Goal: Task Accomplishment & Management: Manage account settings

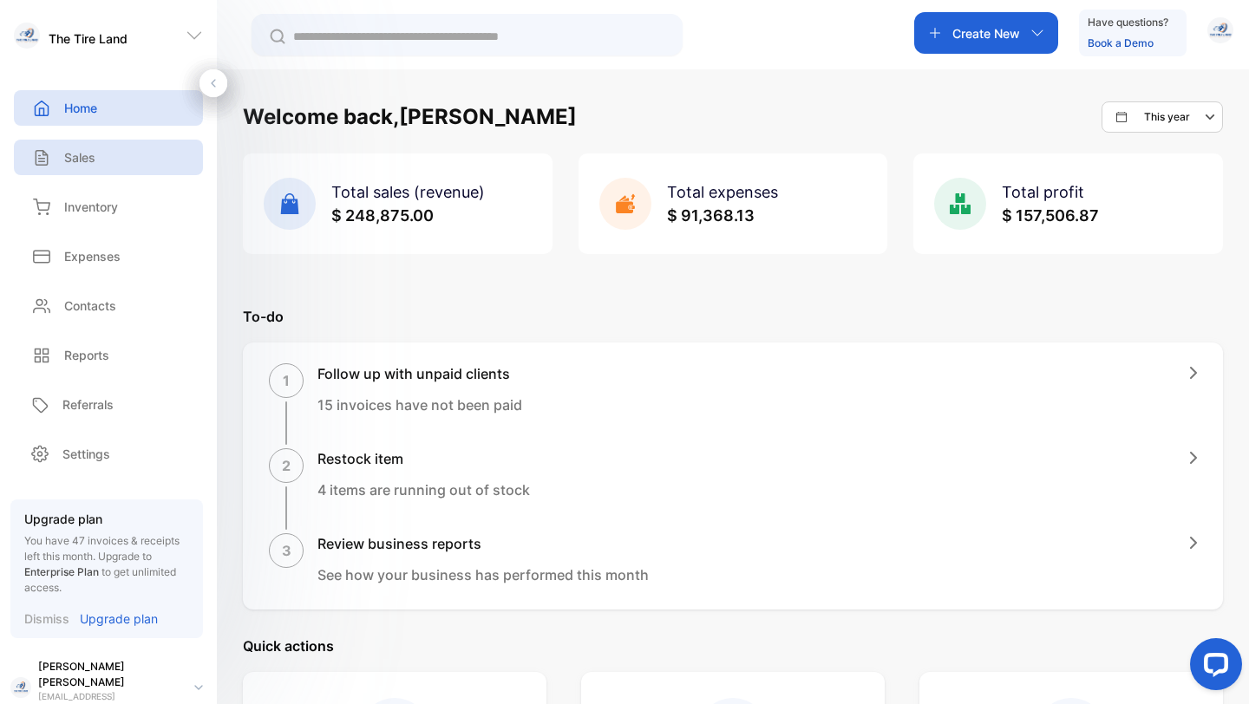
click at [82, 160] on p "Sales" at bounding box center [79, 157] width 31 height 18
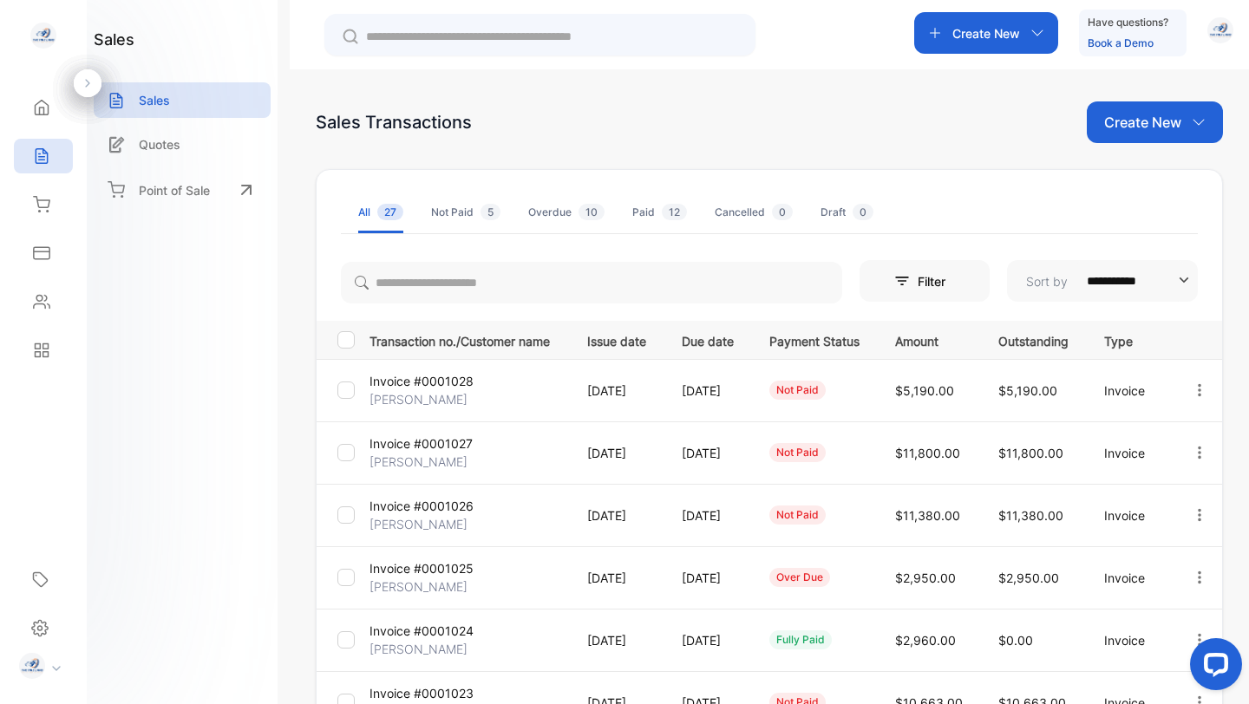
click at [736, 215] on div "Cancelled 0" at bounding box center [754, 213] width 78 height 16
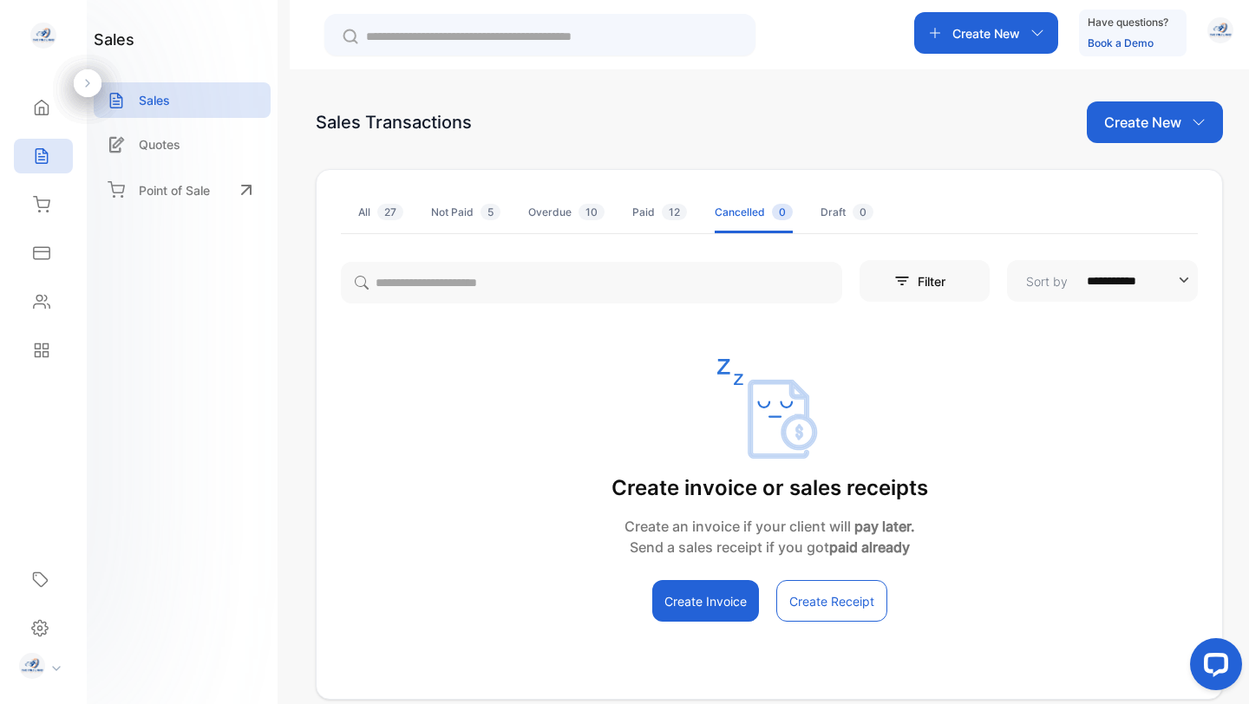
click at [370, 211] on div "All 27" at bounding box center [380, 213] width 45 height 16
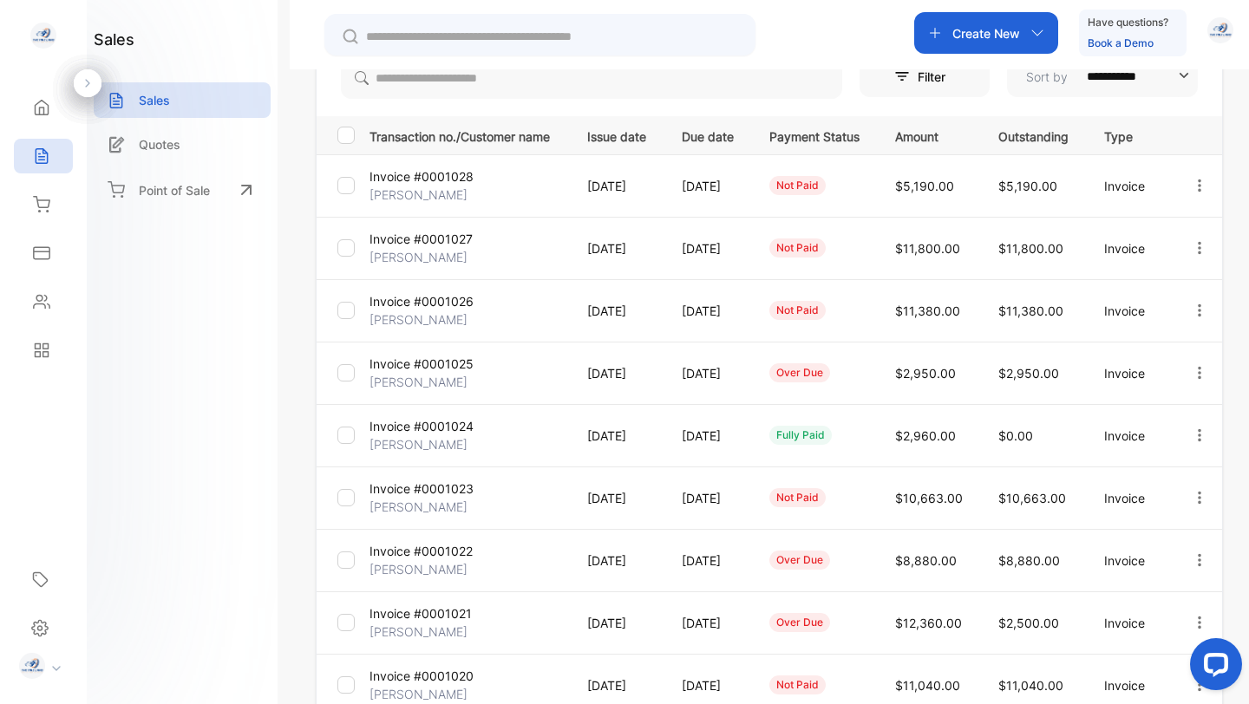
scroll to position [225, 0]
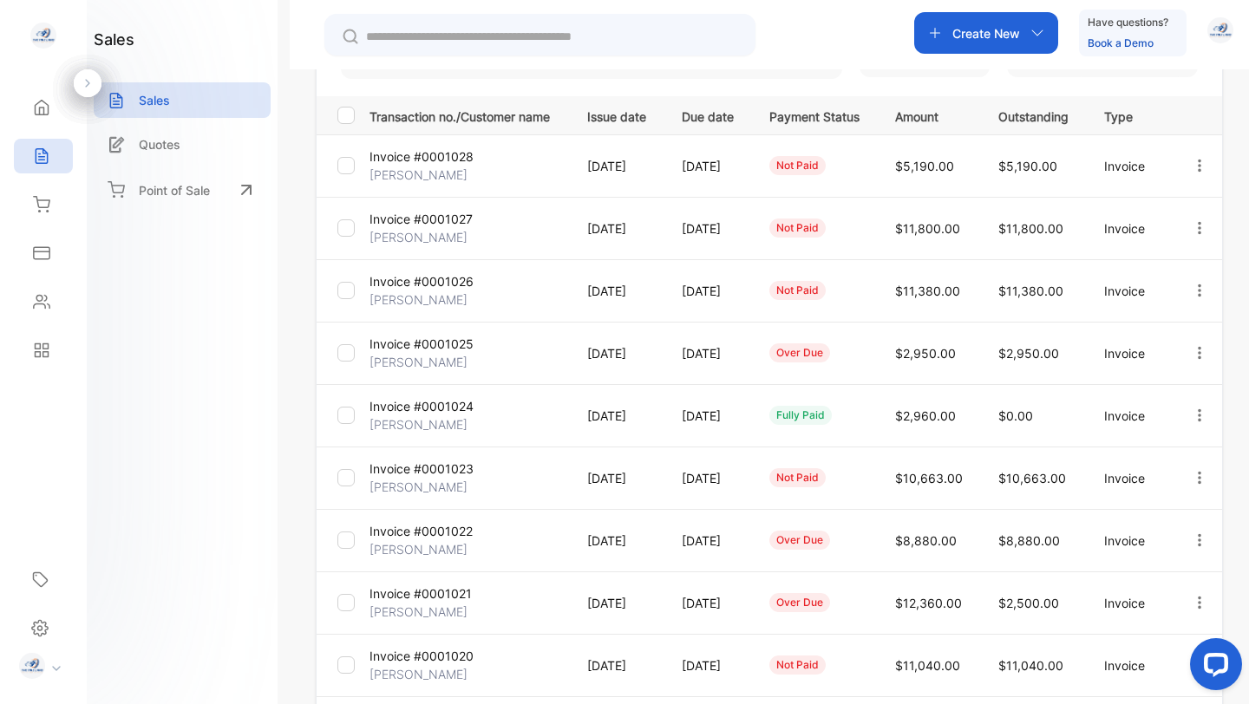
click at [454, 529] on p "Invoice #0001022" at bounding box center [420, 531] width 103 height 18
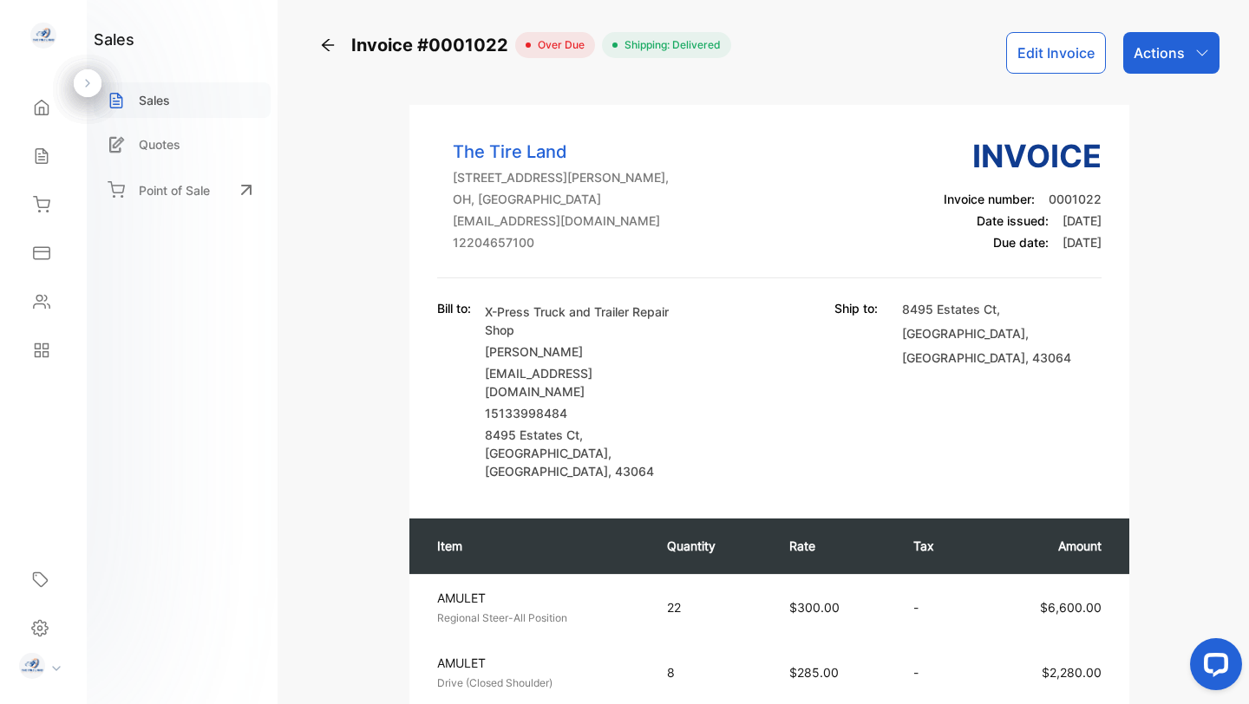
click at [166, 101] on p "Sales" at bounding box center [154, 100] width 31 height 18
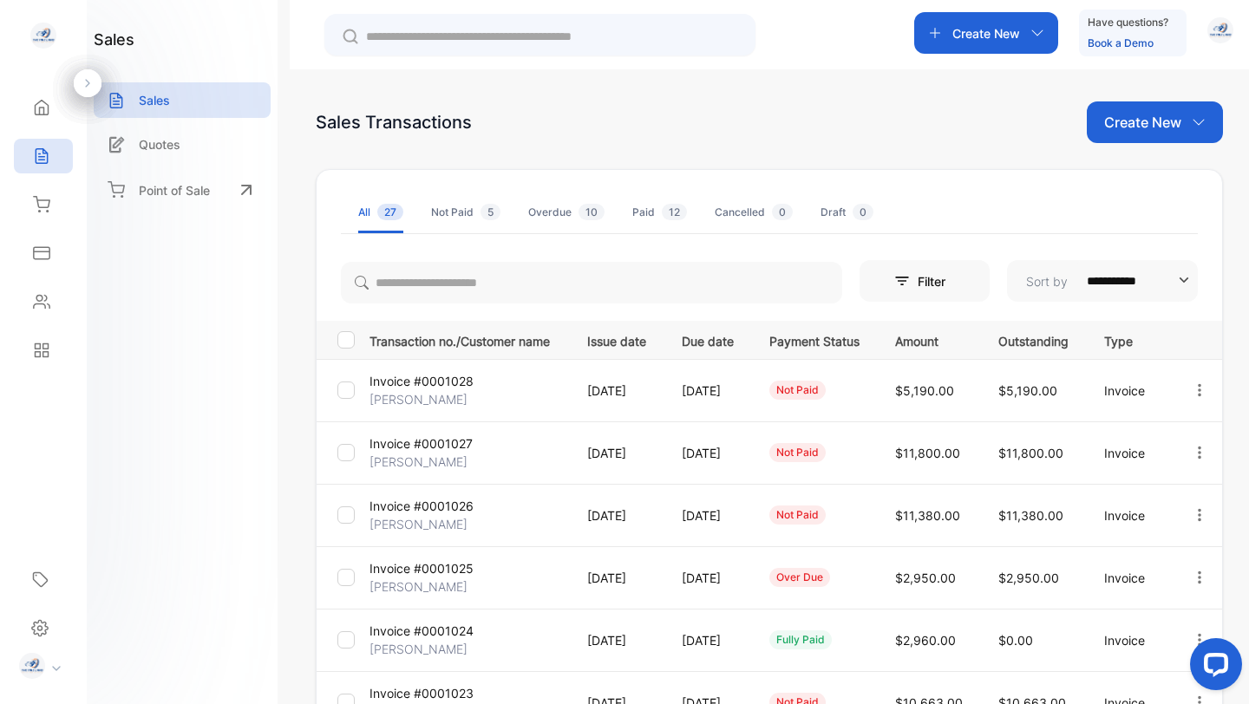
click at [454, 689] on p "Invoice #0001023" at bounding box center [421, 693] width 104 height 18
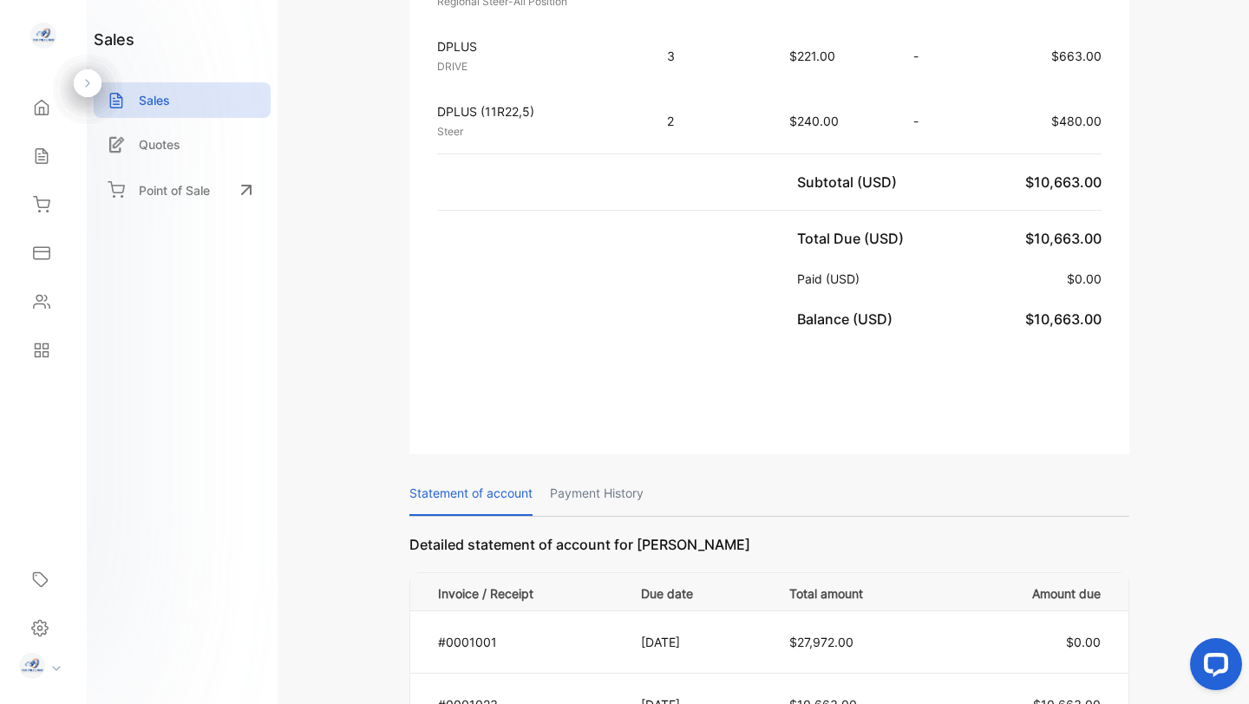
scroll to position [903, 0]
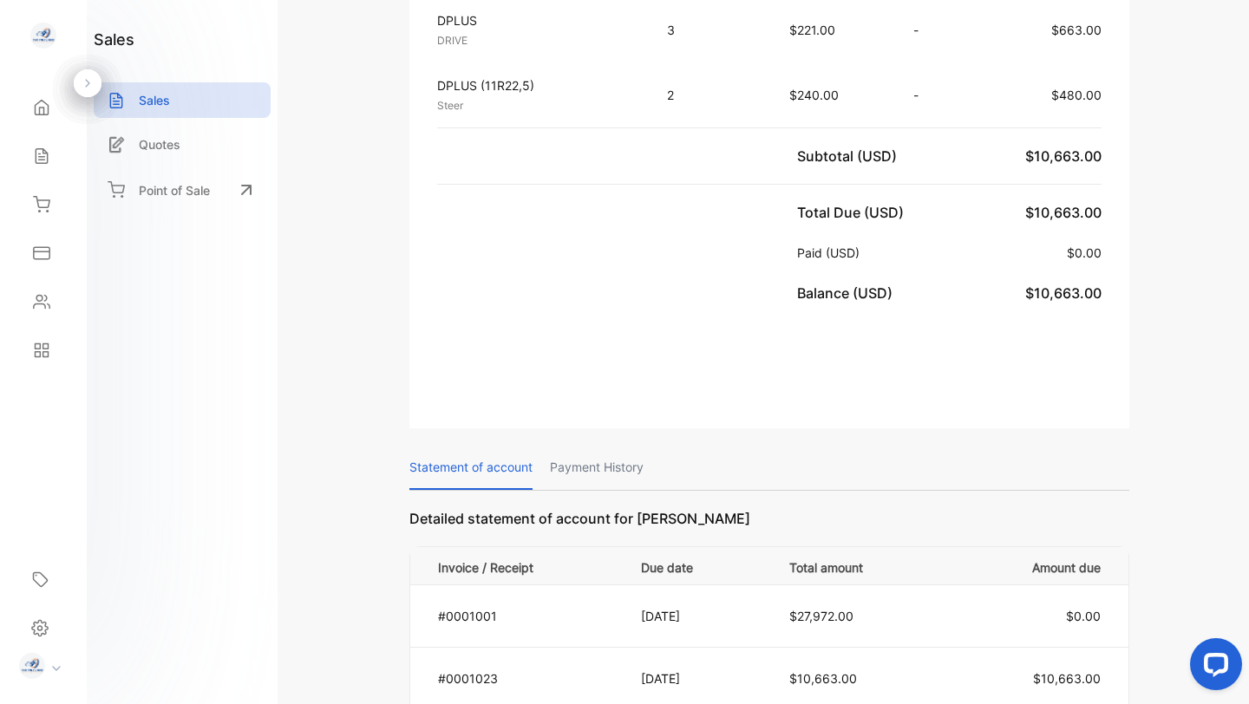
click at [593, 446] on p "Payment History" at bounding box center [597, 468] width 94 height 44
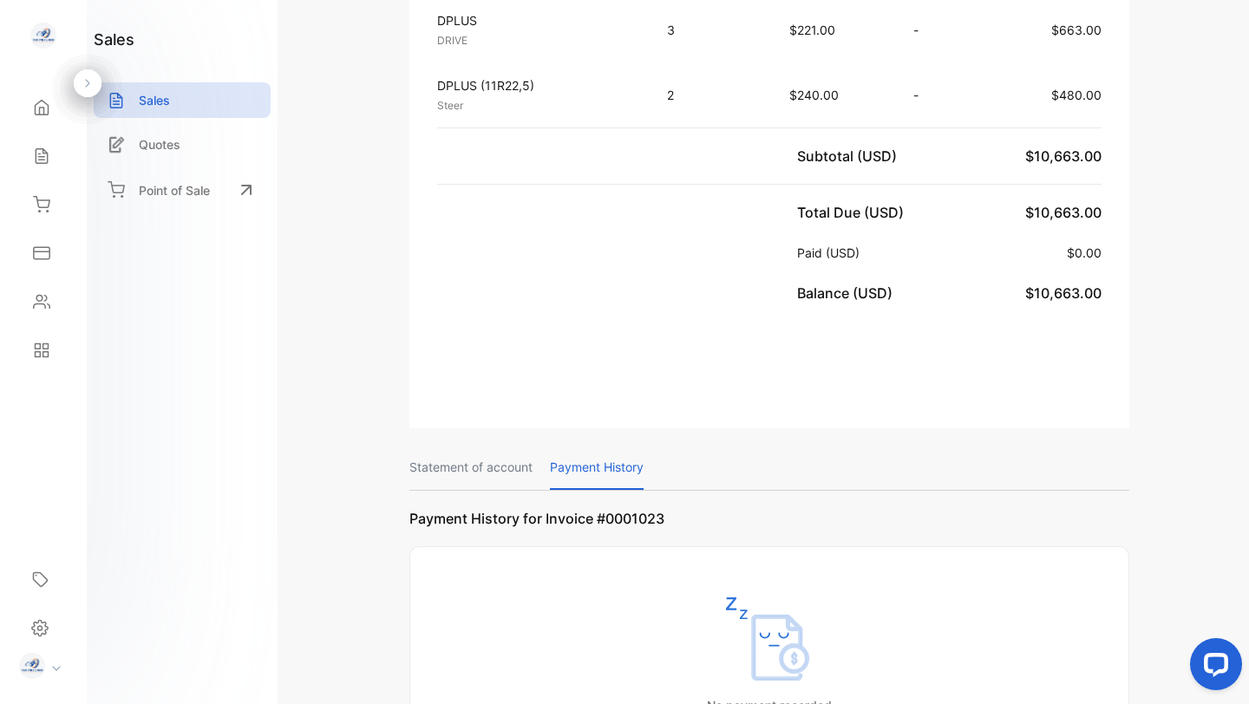
click at [510, 446] on p "Statement of account" at bounding box center [470, 468] width 123 height 44
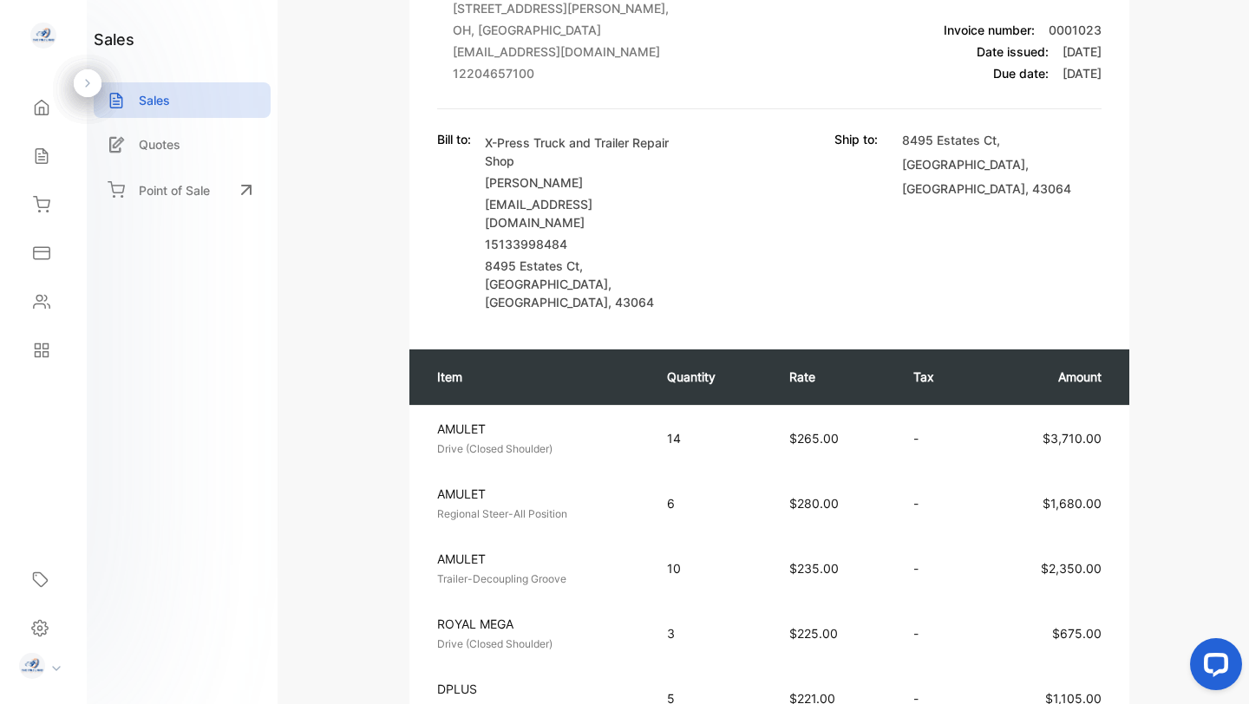
scroll to position [0, 0]
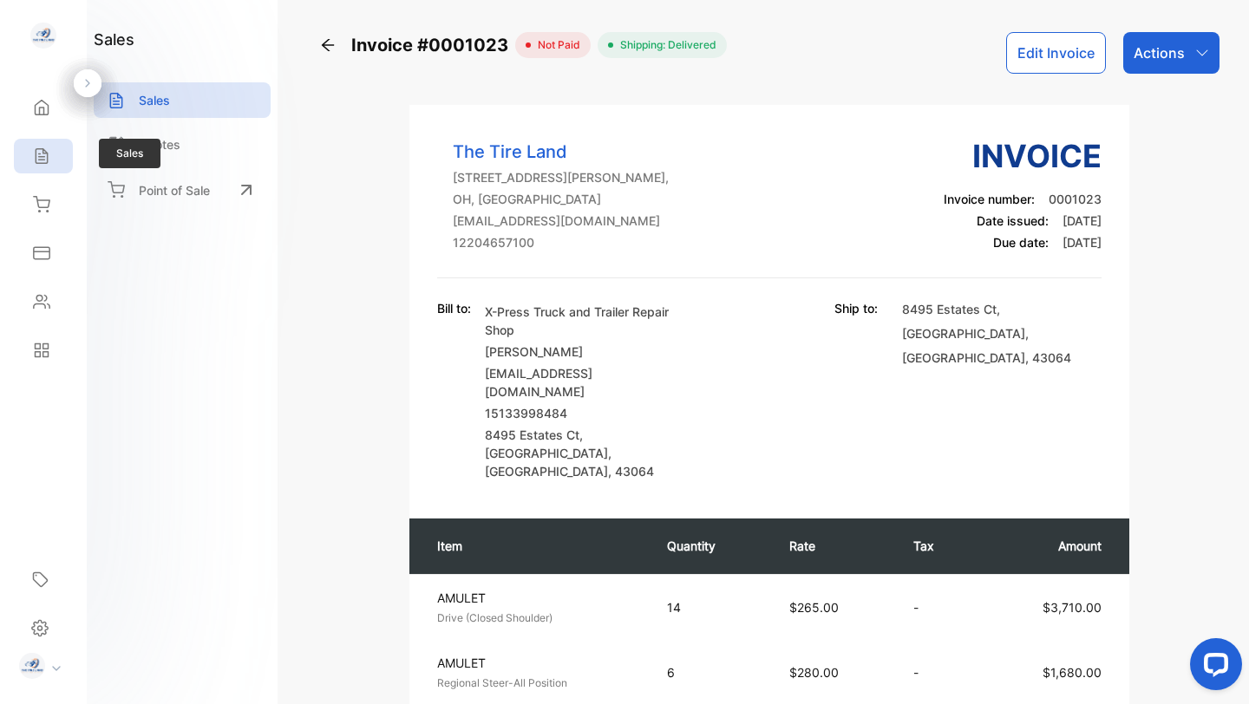
click at [49, 153] on icon at bounding box center [41, 155] width 17 height 17
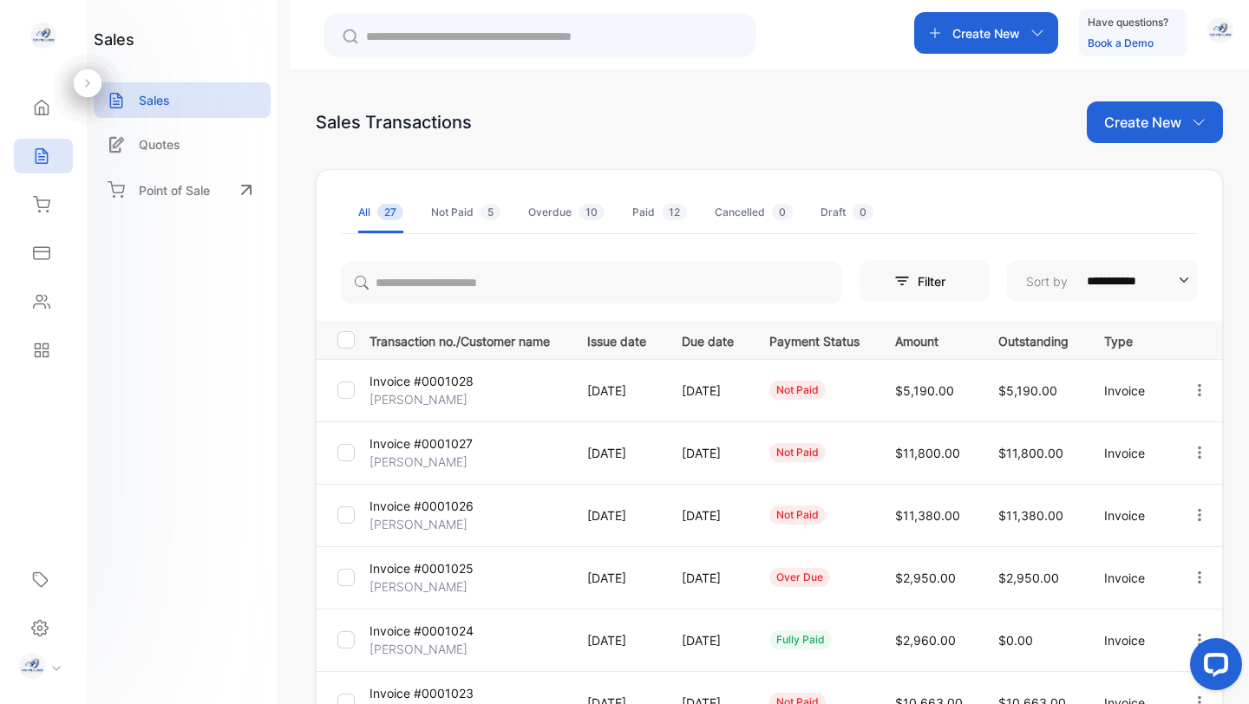
click at [846, 212] on div "Draft 0" at bounding box center [846, 213] width 53 height 16
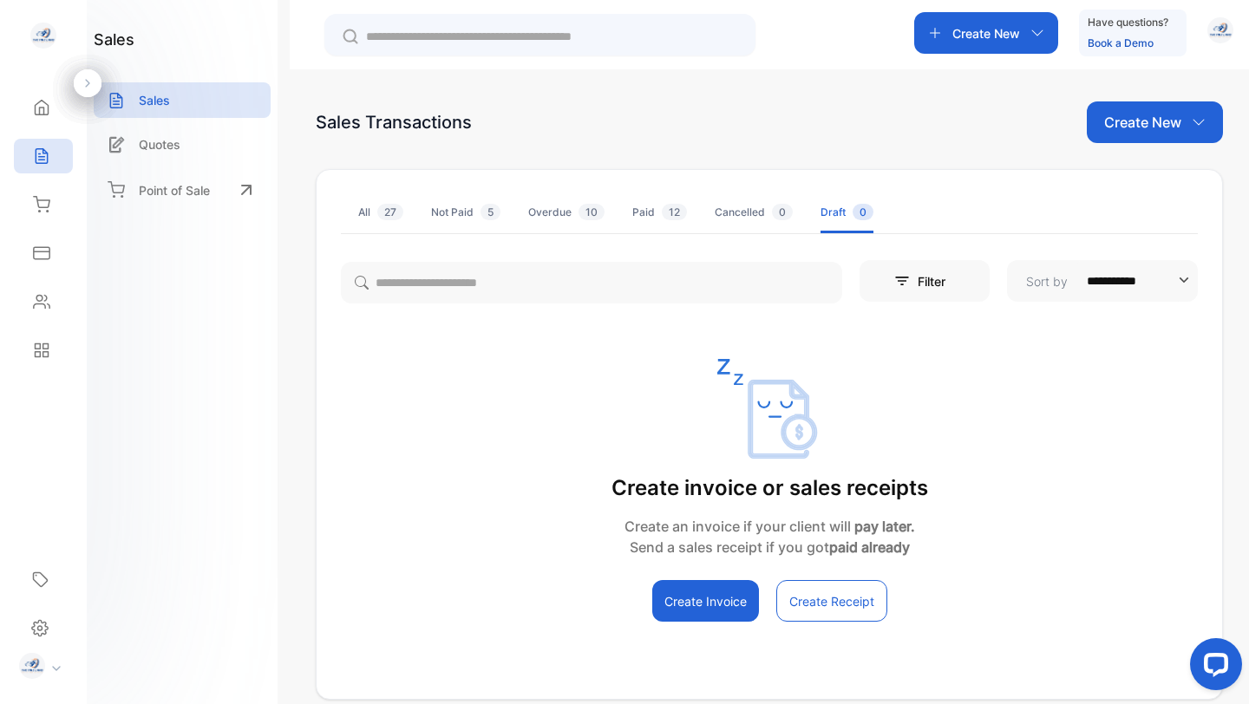
click at [741, 208] on div "Cancelled 0" at bounding box center [754, 213] width 78 height 16
click at [650, 212] on div "Paid 12" at bounding box center [659, 213] width 55 height 16
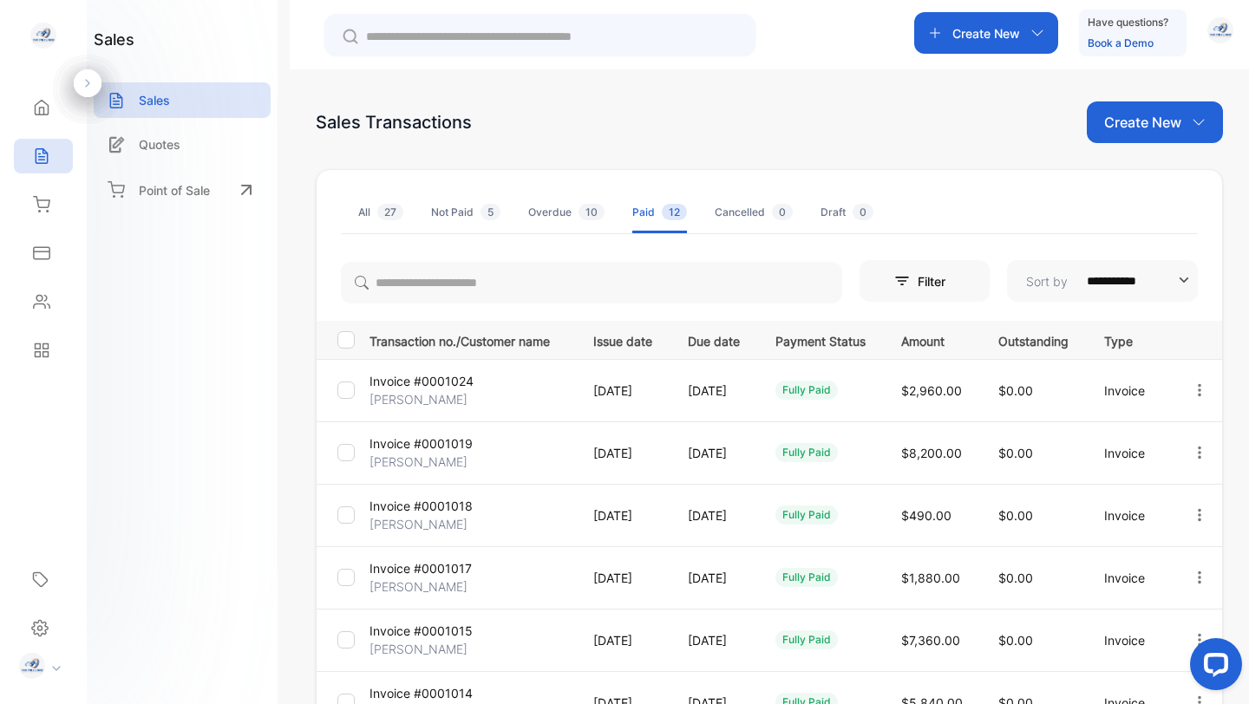
click at [556, 214] on div "Overdue 10" at bounding box center [566, 213] width 76 height 16
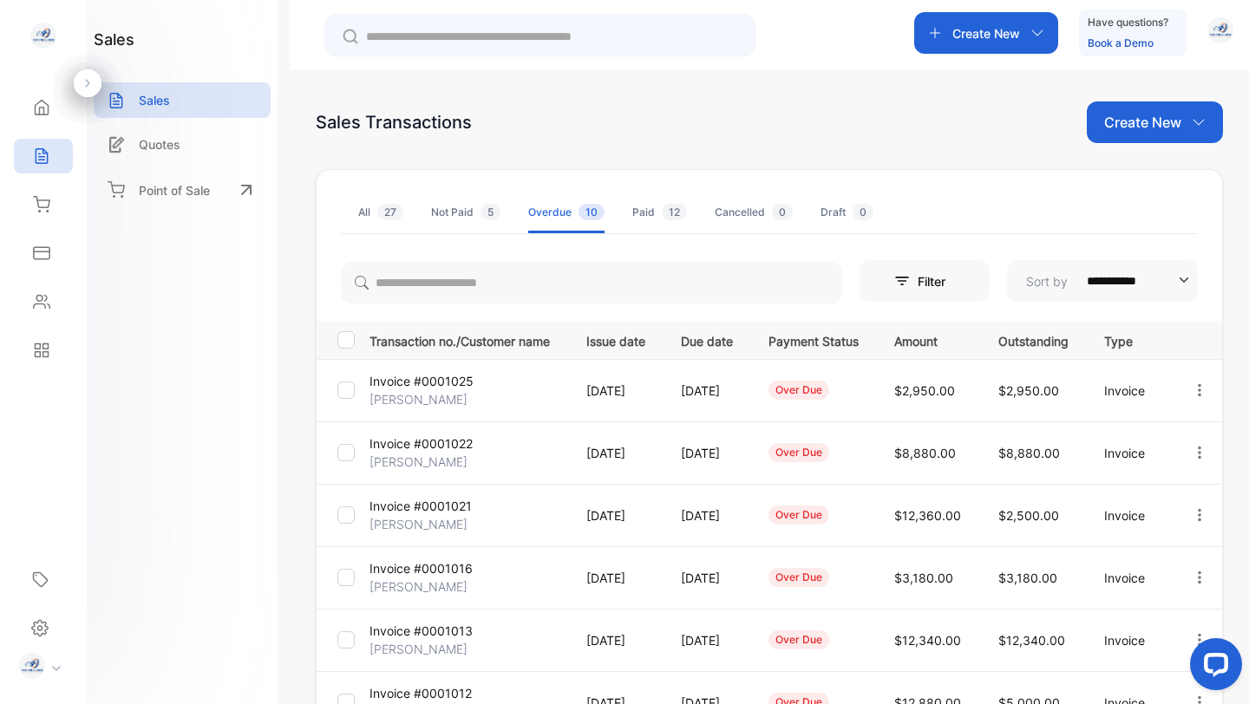
click at [377, 211] on span "27" at bounding box center [390, 212] width 26 height 16
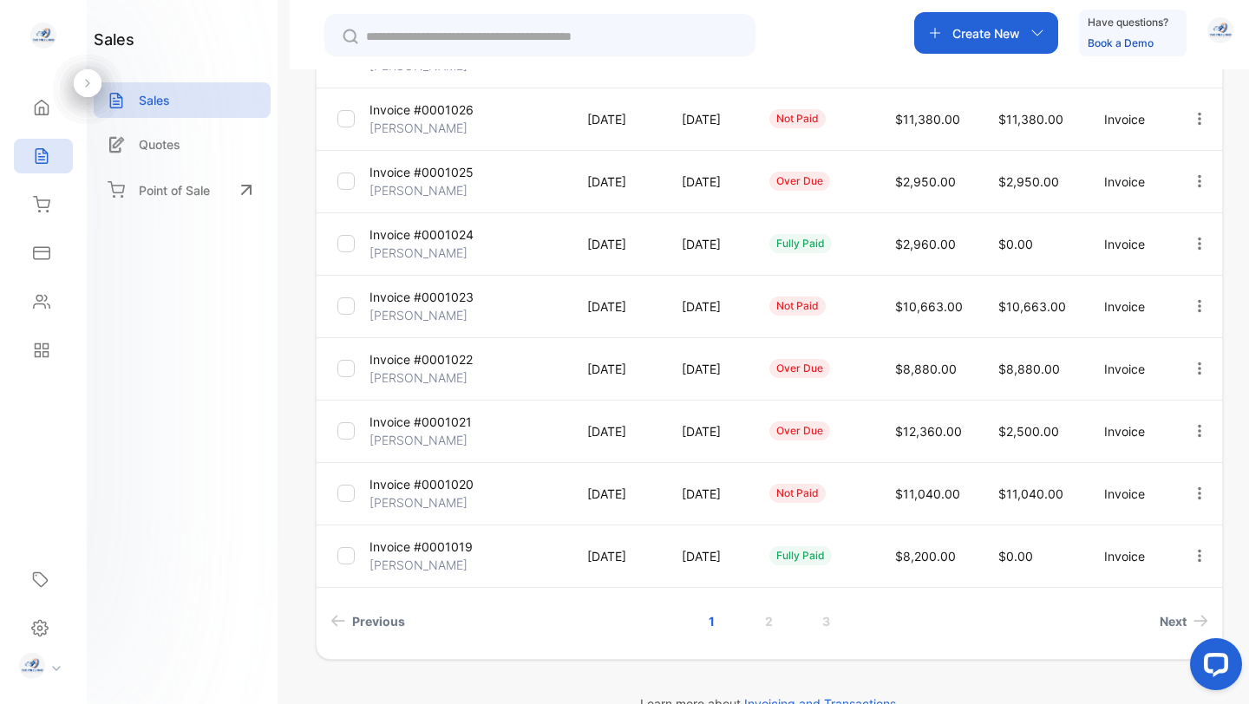
scroll to position [432, 0]
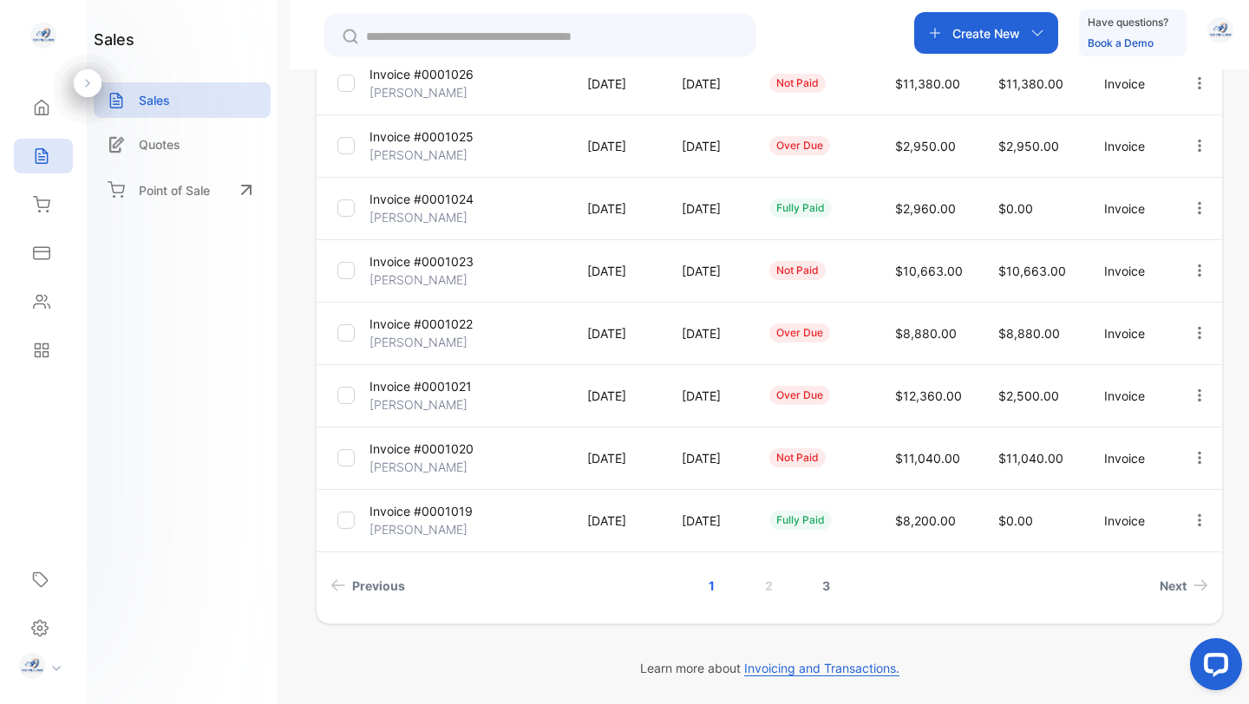
click at [825, 583] on link "3" at bounding box center [825, 586] width 49 height 32
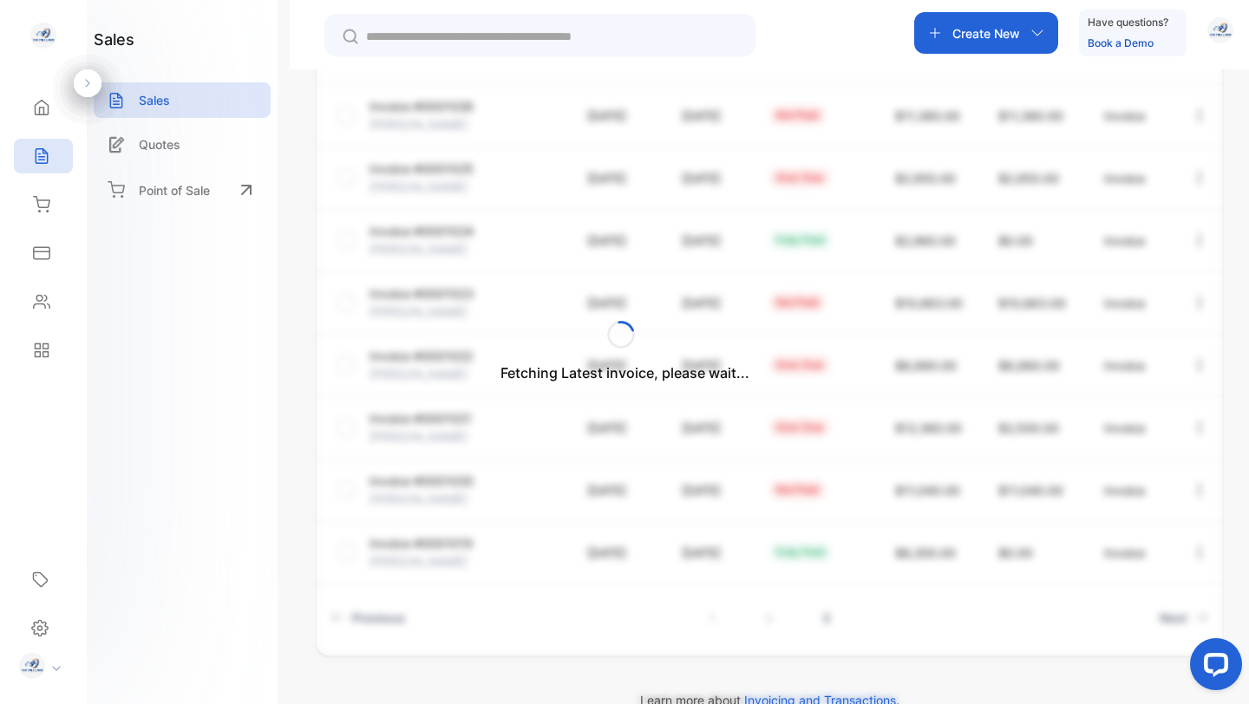
scroll to position [245, 0]
